Goal: Transaction & Acquisition: Download file/media

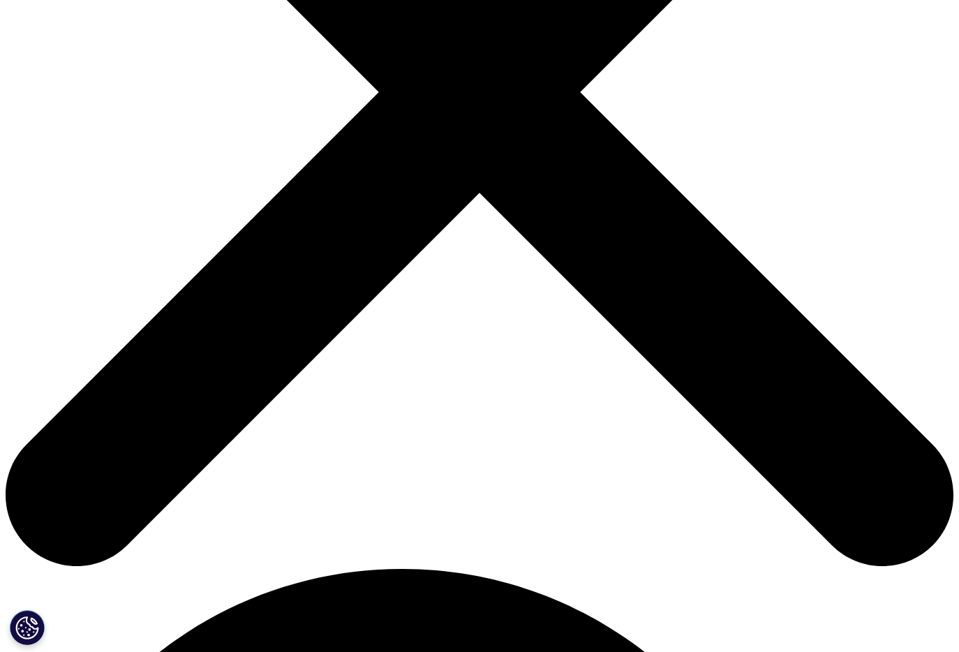
scroll to position [599, 0]
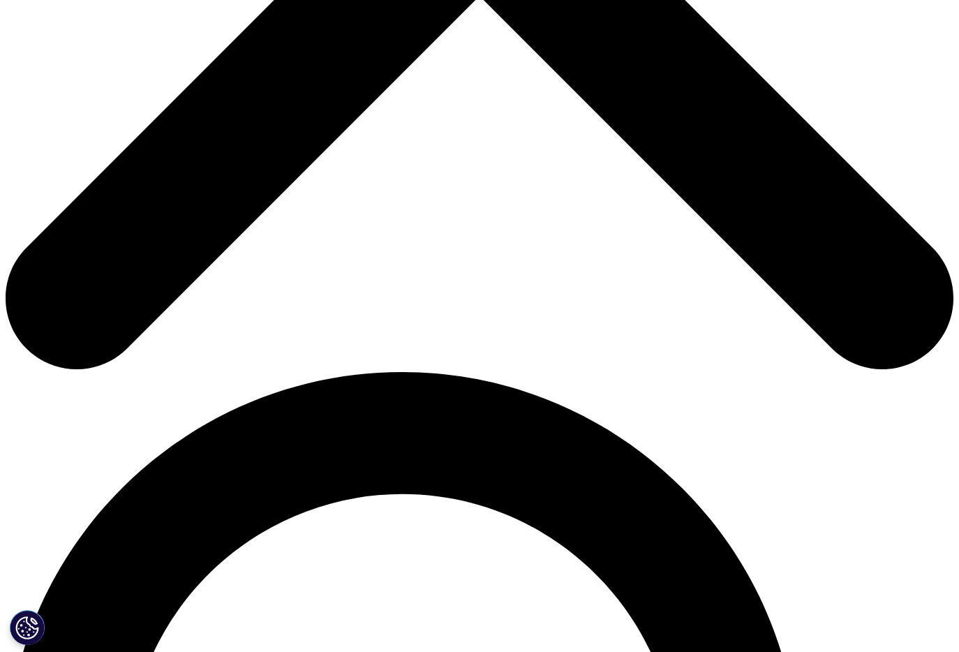
type input "sdf"
type input "sdfljk"
type input "sldkfj@gmail.com"
type input "lskjsdf"
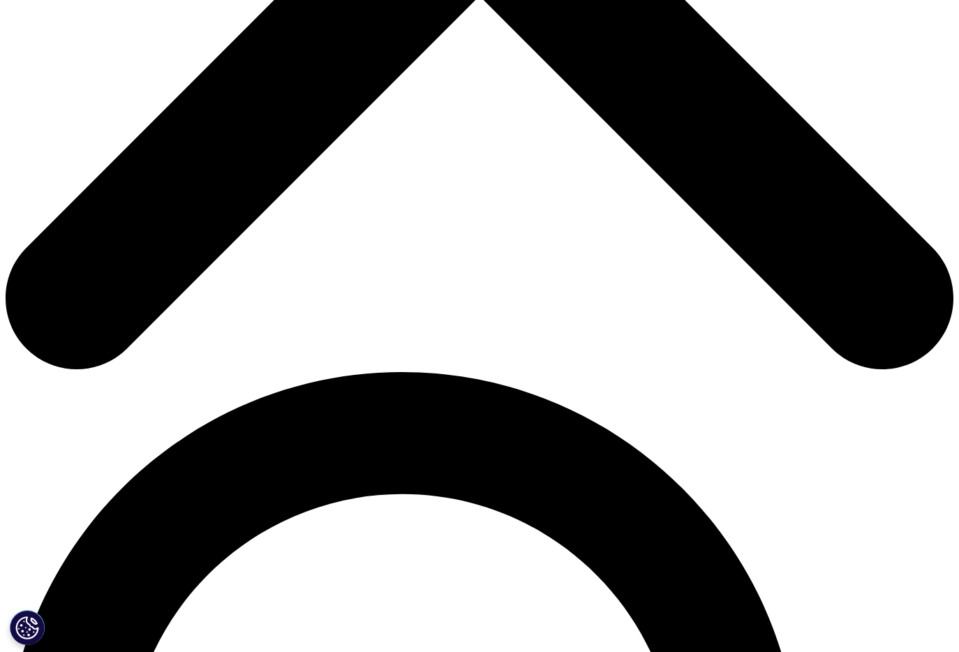
type input "sdf"
select select "Canada"
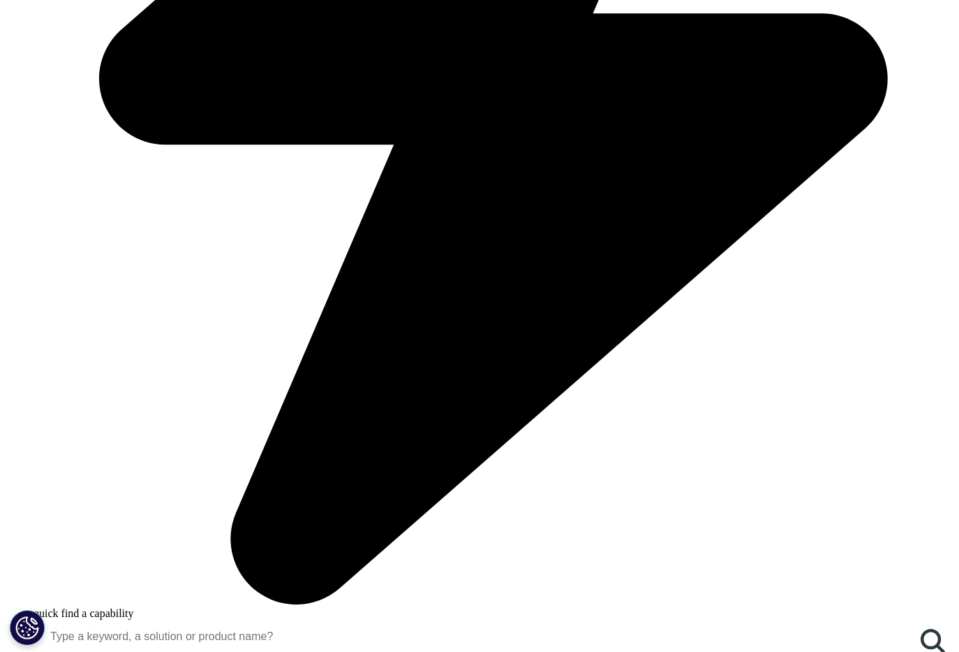
scroll to position [847, 0]
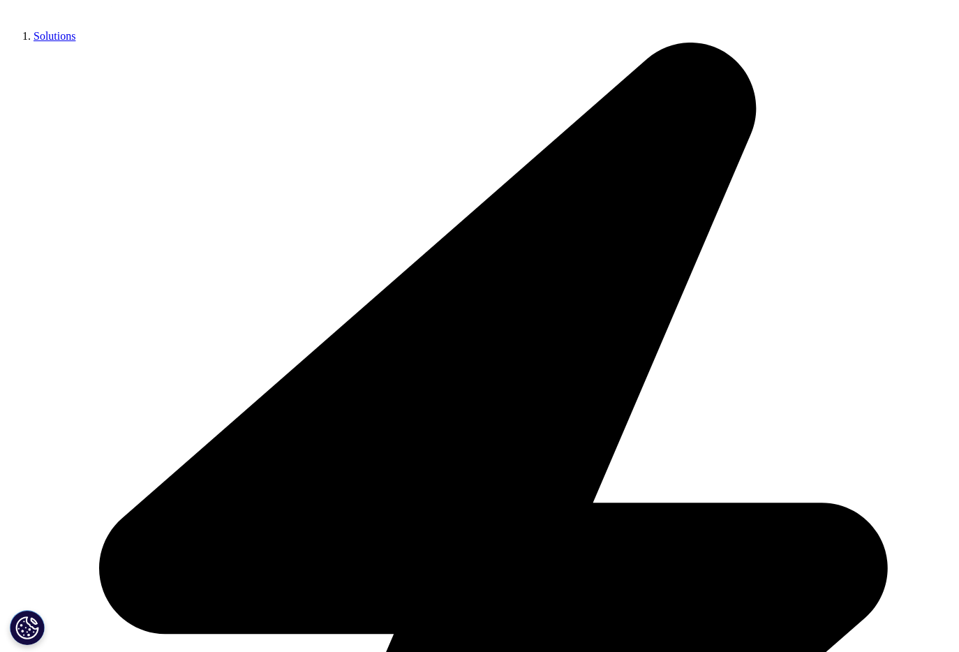
scroll to position [331, 0]
